Goal: Transaction & Acquisition: Obtain resource

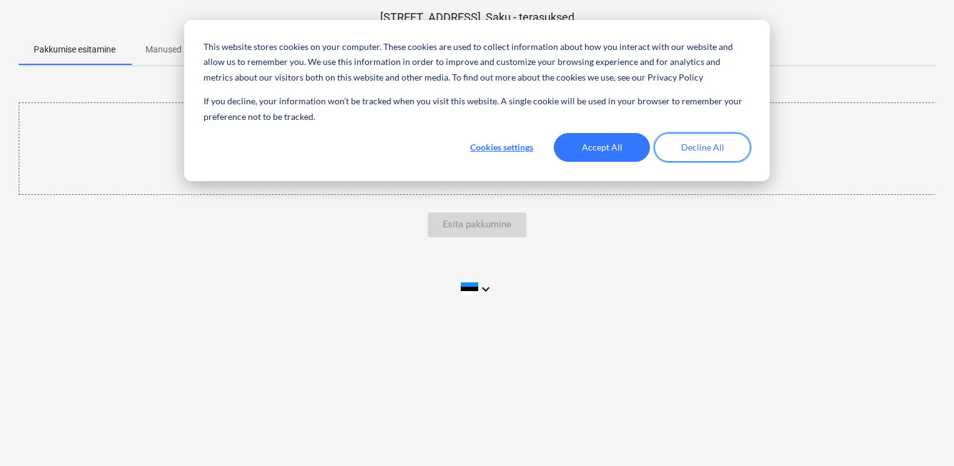
click at [708, 148] on button "Decline All" at bounding box center [702, 147] width 96 height 29
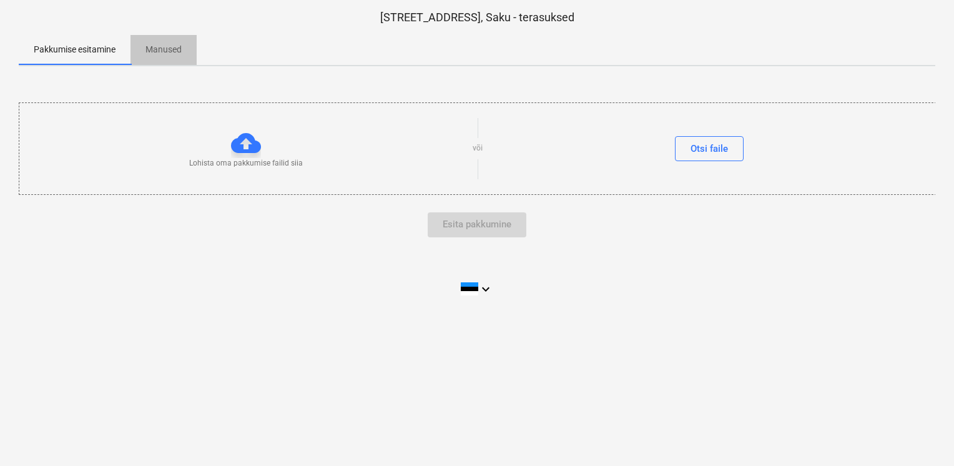
click at [172, 51] on p "Manused" at bounding box center [164, 49] width 36 height 13
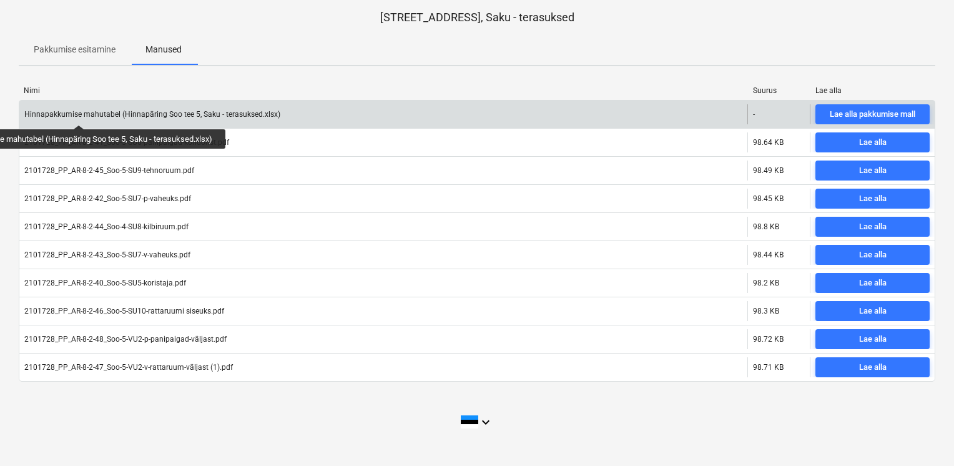
click at [80, 114] on div "Hinnapakkumise mahutabel (Hinnapäring Soo tee 5, Saku - terasuksed.xlsx)" at bounding box center [152, 114] width 256 height 9
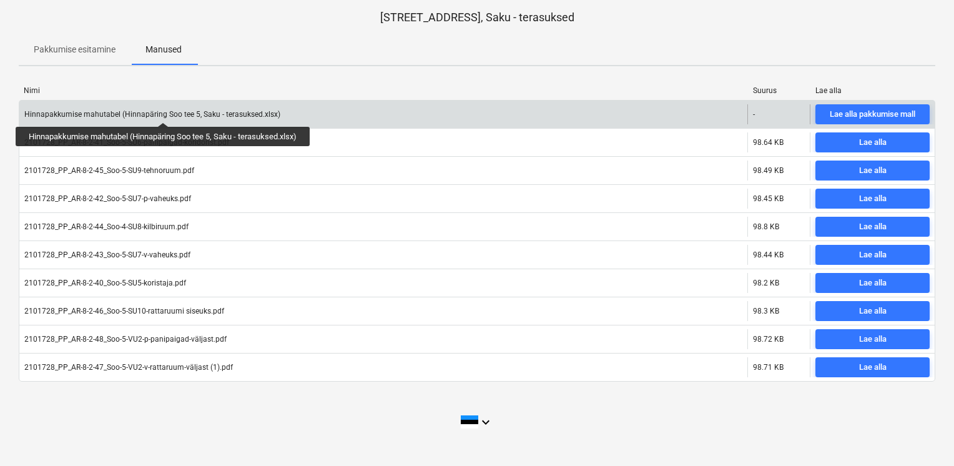
click at [164, 111] on div "Hinnapakkumise mahutabel (Hinnapäring Soo tee 5, Saku - terasuksed.xlsx)" at bounding box center [152, 114] width 256 height 9
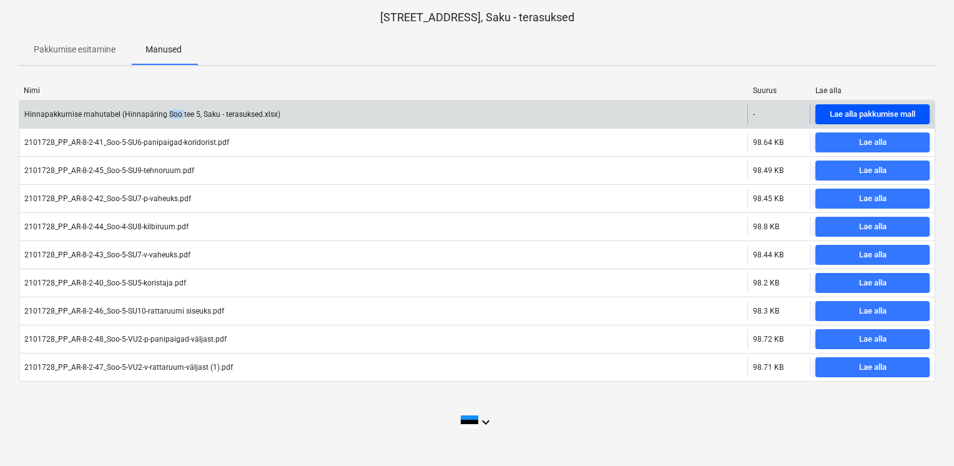
click at [897, 111] on div "Lae alla pakkumise mall" at bounding box center [873, 114] width 86 height 14
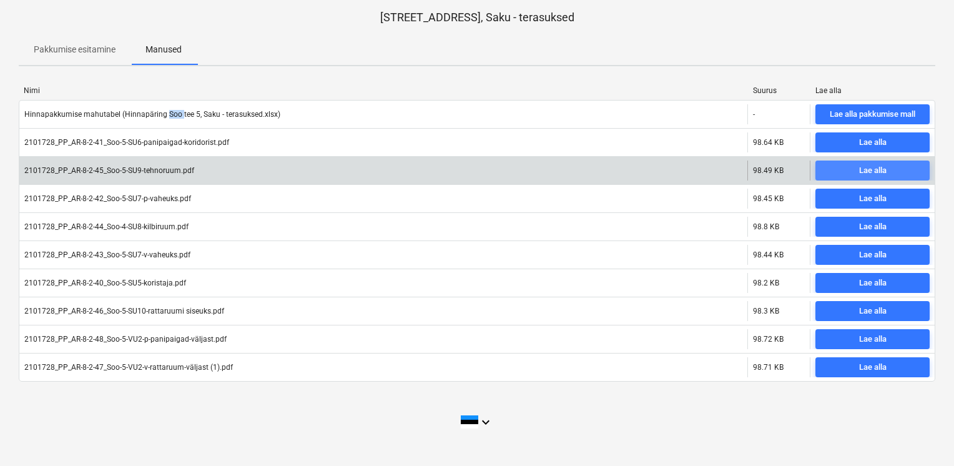
click at [867, 170] on div "Lae alla" at bounding box center [872, 171] width 27 height 14
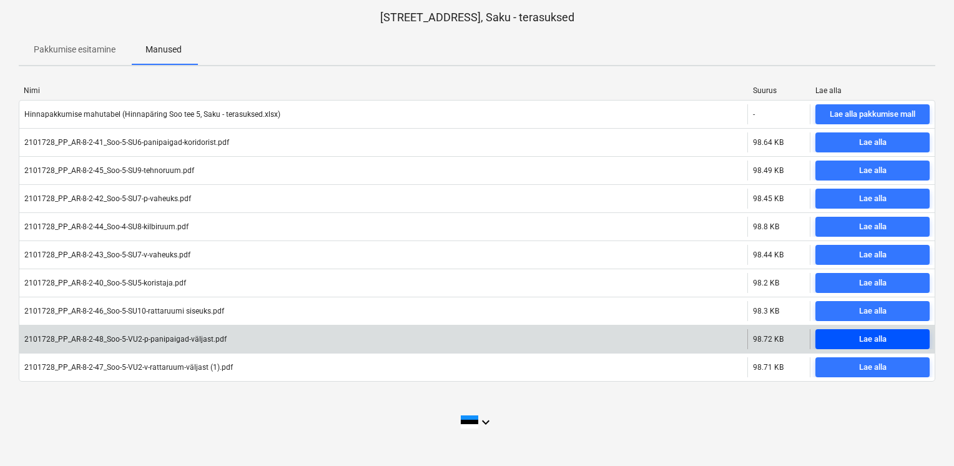
click at [847, 336] on span "Lae alla" at bounding box center [873, 339] width 104 height 14
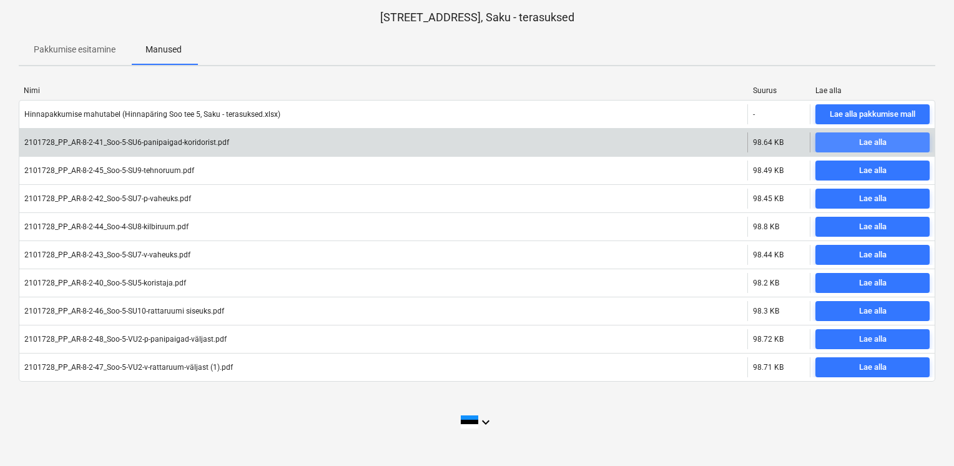
click at [864, 144] on div "Lae alla" at bounding box center [872, 143] width 27 height 14
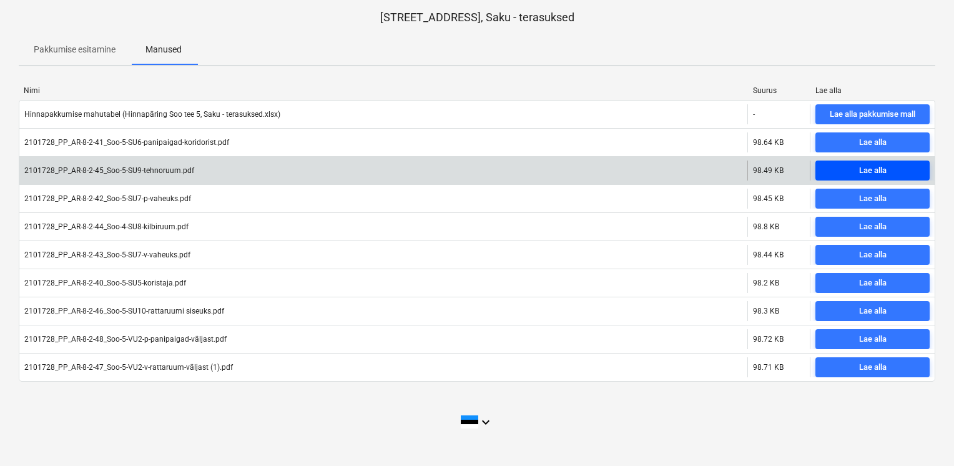
click at [861, 170] on div "Lae alla" at bounding box center [872, 171] width 27 height 14
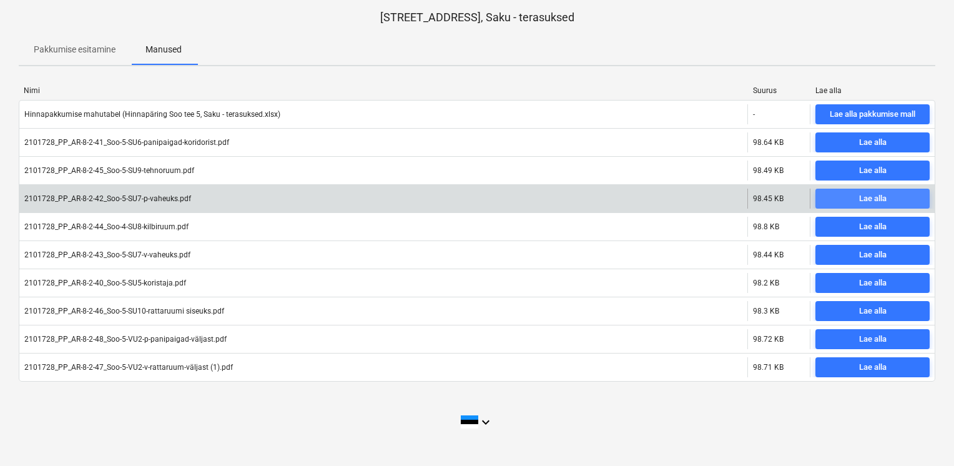
click at [867, 197] on div "Lae alla" at bounding box center [872, 199] width 27 height 14
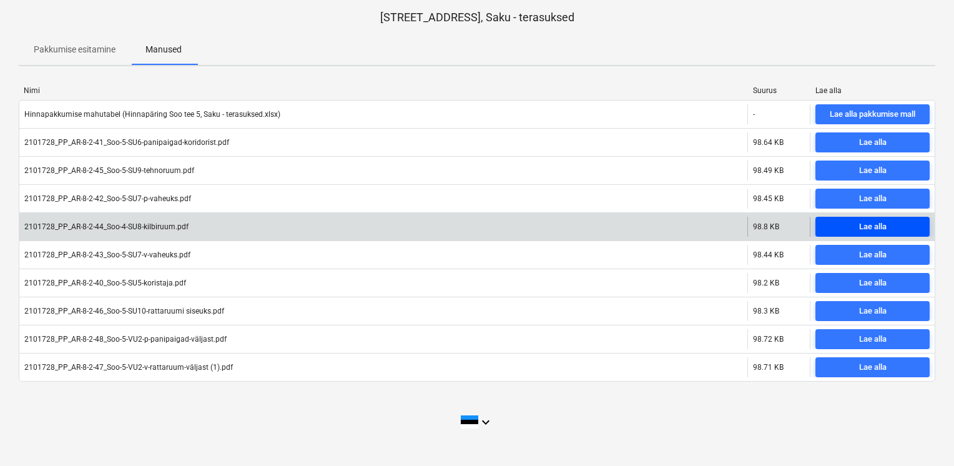
click at [868, 221] on div "Lae alla" at bounding box center [872, 227] width 27 height 14
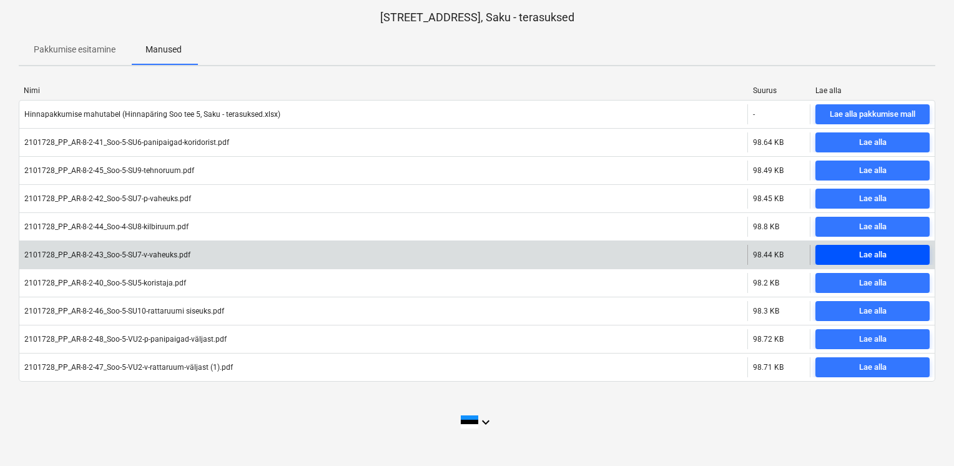
click at [868, 255] on div "Lae alla" at bounding box center [872, 255] width 27 height 14
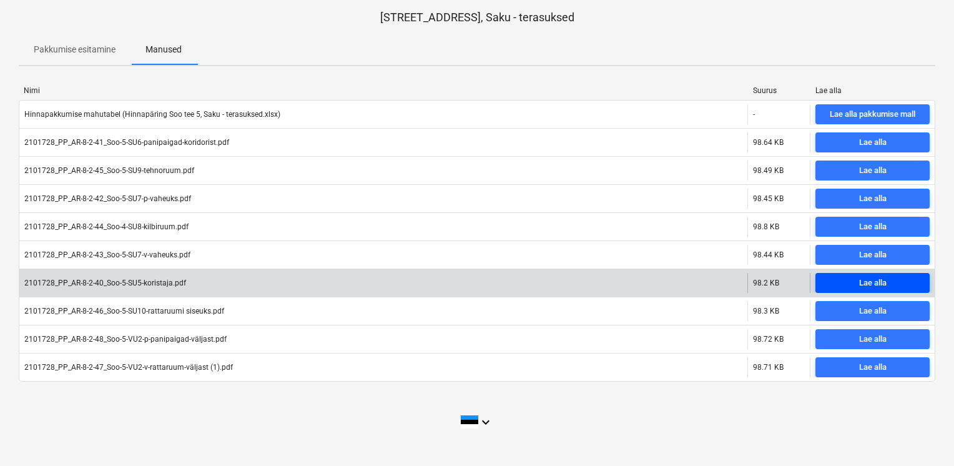
click at [871, 283] on div "Lae alla" at bounding box center [872, 283] width 27 height 14
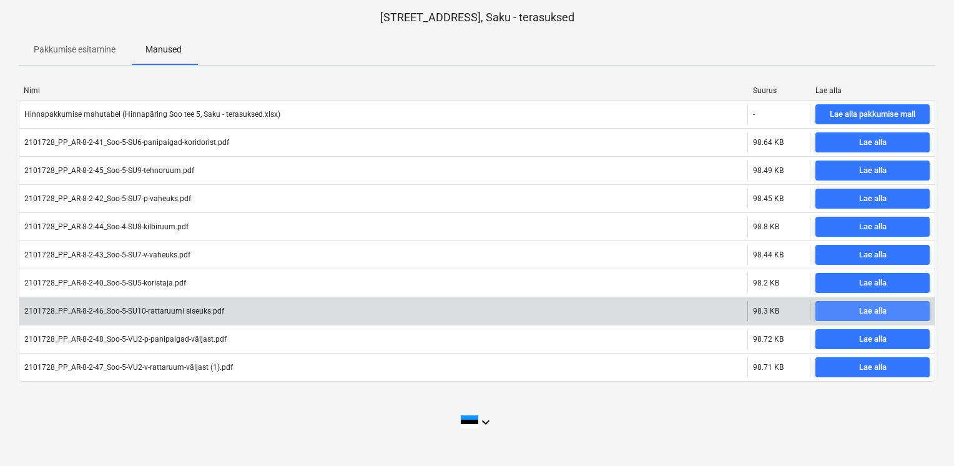
click at [861, 310] on div "Lae alla" at bounding box center [872, 311] width 27 height 14
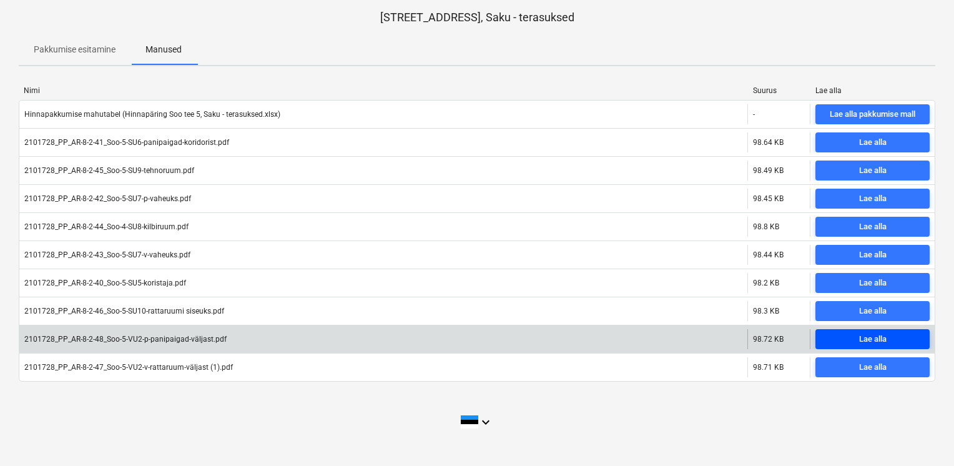
click at [869, 336] on div "Lae alla" at bounding box center [872, 339] width 27 height 14
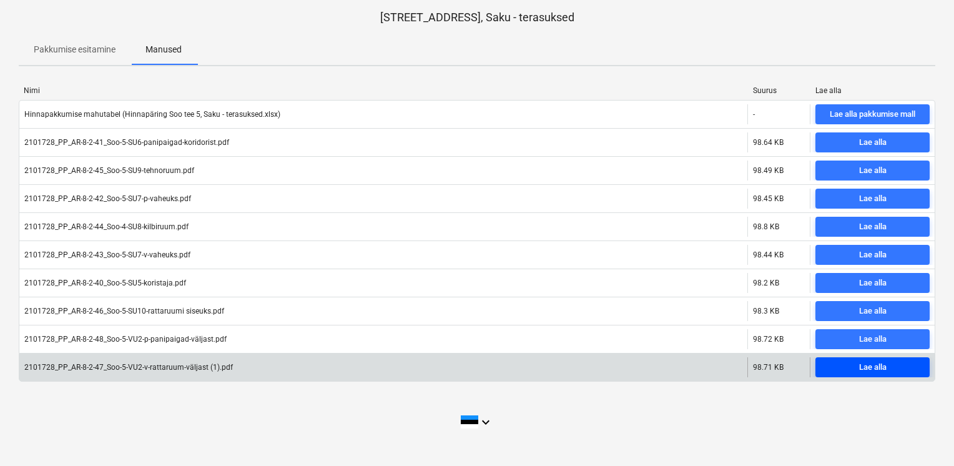
click at [921, 363] on span "Lae alla" at bounding box center [873, 367] width 104 height 14
